Goal: Task Accomplishment & Management: Use online tool/utility

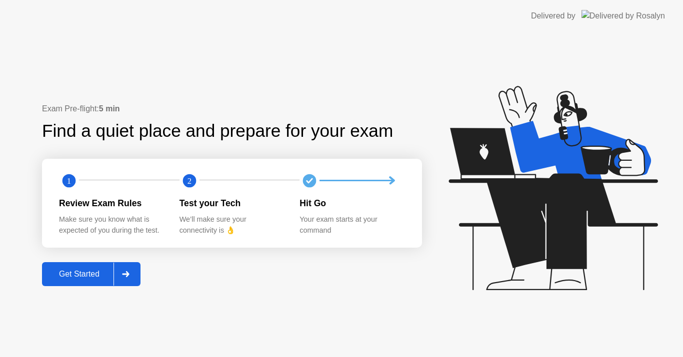
click at [134, 277] on div at bounding box center [125, 274] width 24 height 23
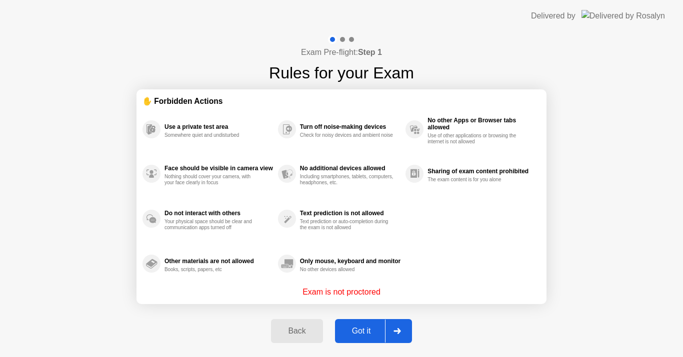
click at [359, 339] on button "Got it" at bounding box center [373, 331] width 77 height 24
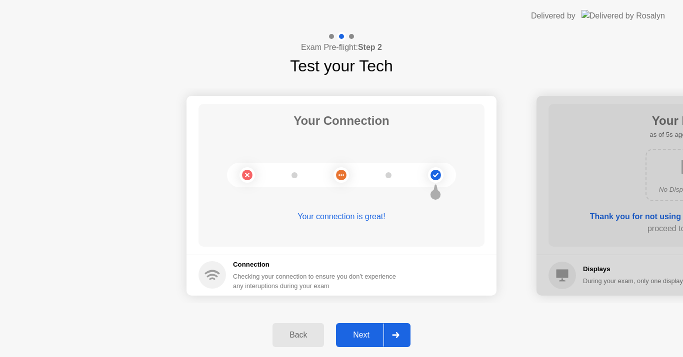
click at [370, 331] on div "Next" at bounding box center [361, 335] width 44 height 9
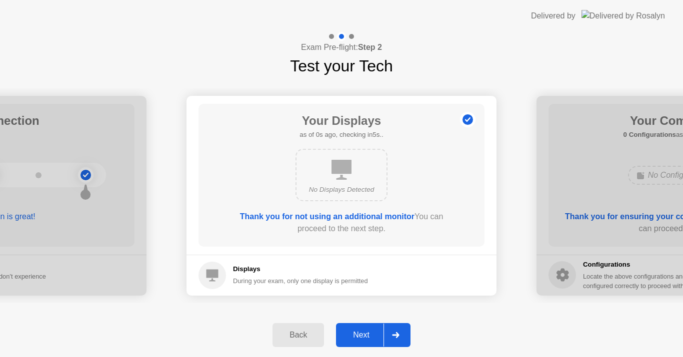
click at [370, 331] on div "Next" at bounding box center [361, 335] width 44 height 9
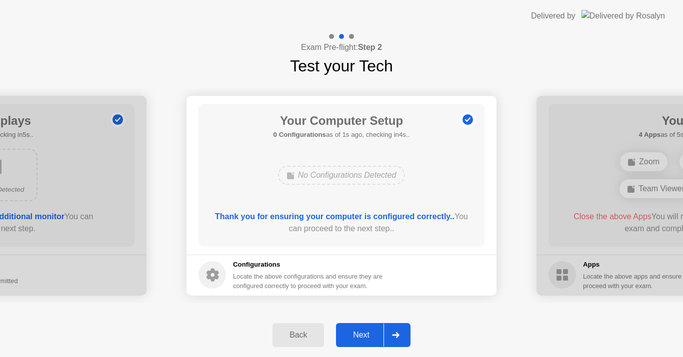
click at [370, 331] on div "Next" at bounding box center [361, 335] width 44 height 9
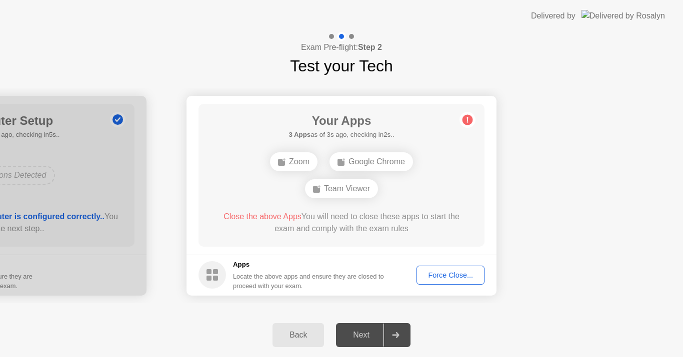
click at [447, 274] on div "Force Close..." at bounding box center [450, 275] width 61 height 8
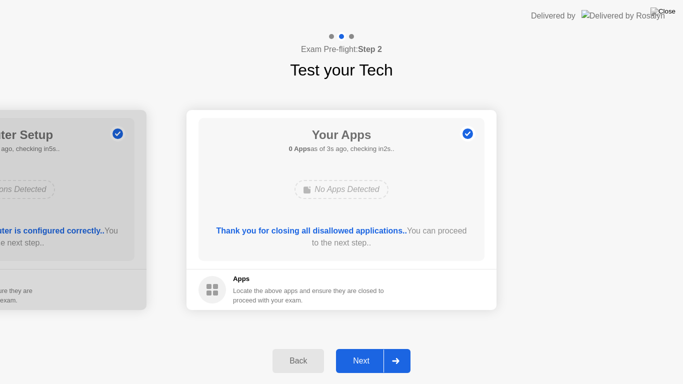
click at [354, 357] on div "Next" at bounding box center [361, 360] width 44 height 9
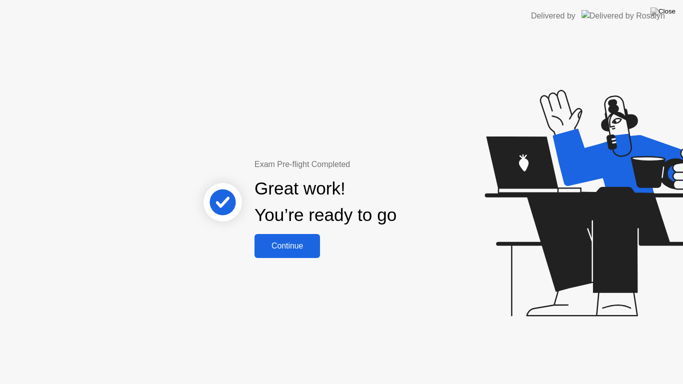
click at [290, 248] on div "Continue" at bounding box center [286, 245] width 59 height 9
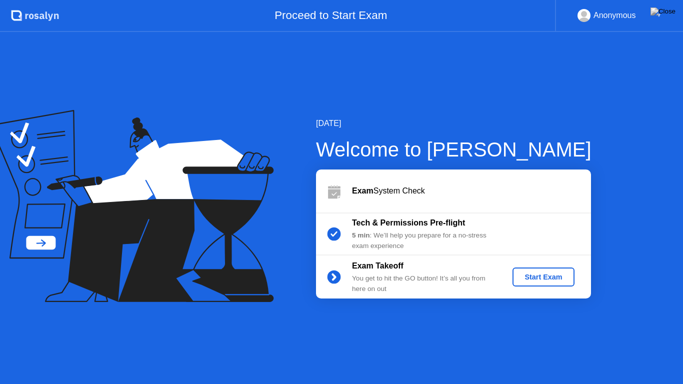
click at [541, 279] on div "Start Exam" at bounding box center [542, 277] width 53 height 8
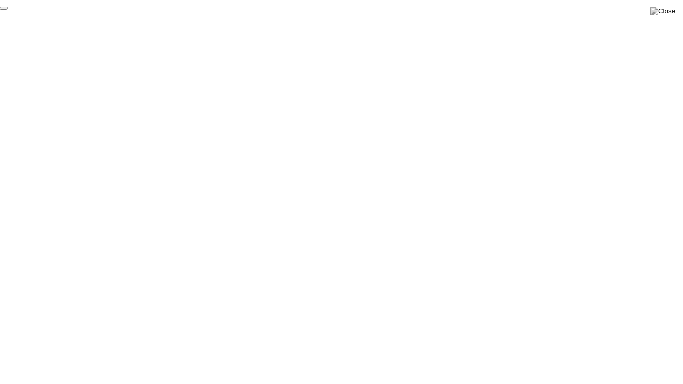
click div "End Proctoring Session"
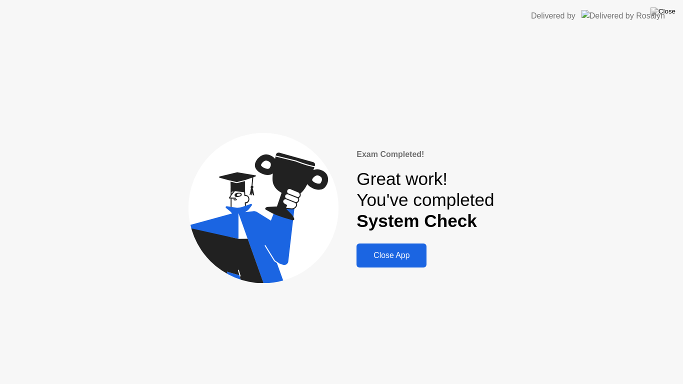
click at [407, 253] on div "Close App" at bounding box center [391, 255] width 64 height 9
